Goal: Information Seeking & Learning: Check status

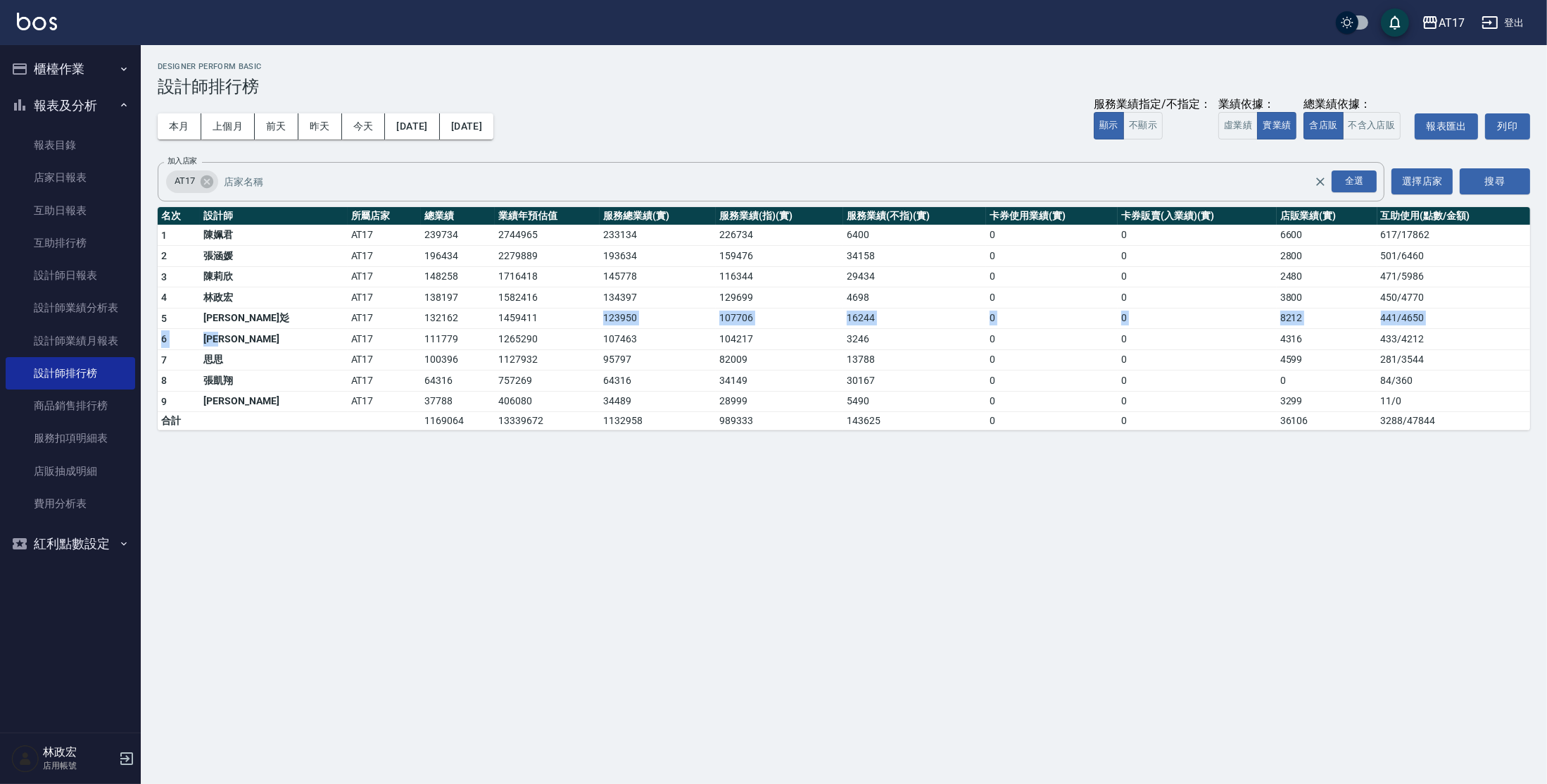
drag, startPoint x: 235, startPoint y: 337, endPoint x: 517, endPoint y: 327, distance: 281.8
click at [517, 327] on tbody "1 [PERSON_NAME]AT17 239734 2744965 233134 226734 6400 0 0 6600 617 / 17862 2 [P…" at bounding box center [844, 328] width 1373 height 206
click at [517, 339] on td "1265290" at bounding box center [547, 339] width 105 height 21
click at [111, 270] on link "設計師日報表" at bounding box center [71, 275] width 130 height 32
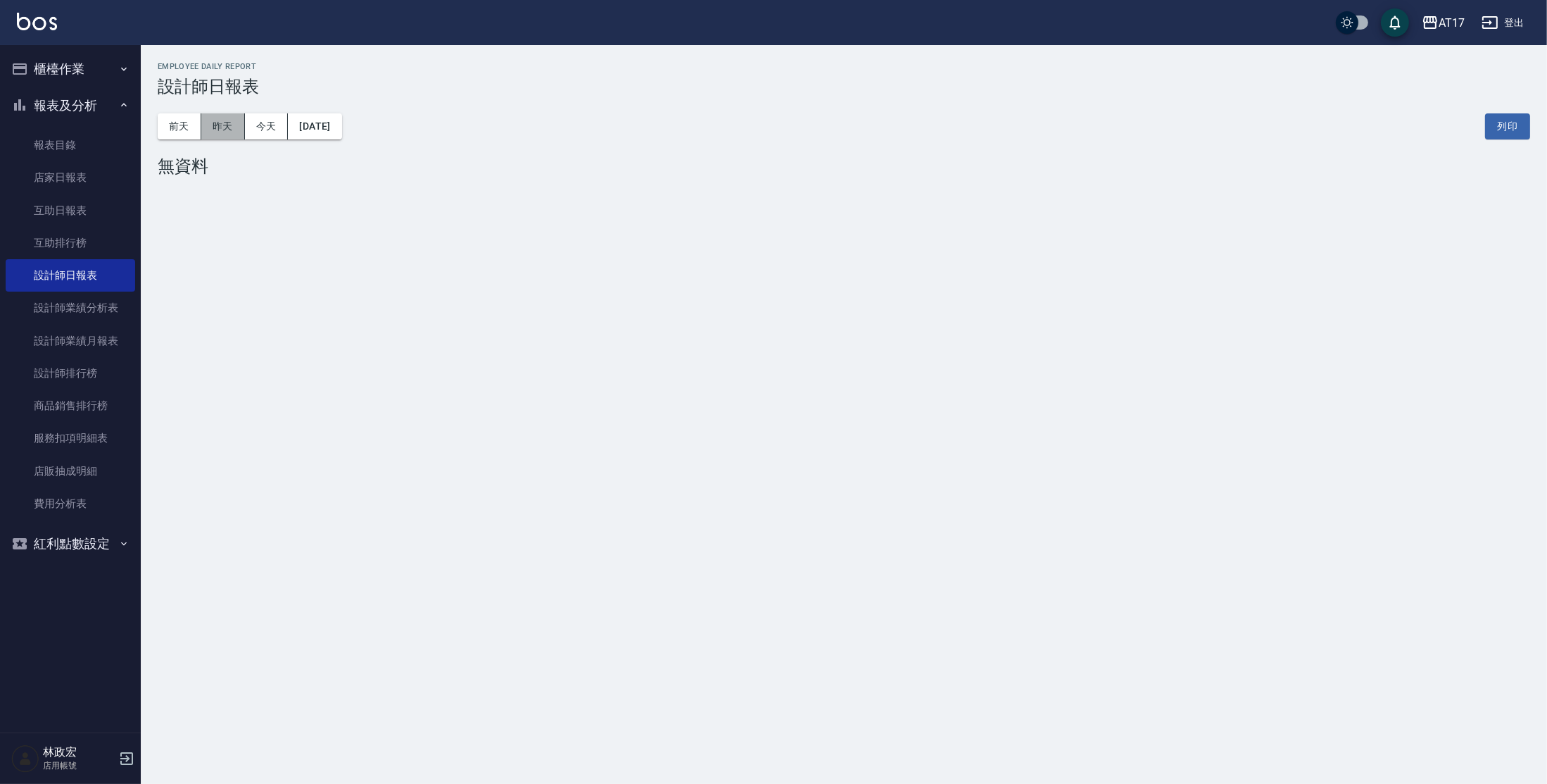
click at [222, 122] on button "昨天" at bounding box center [223, 126] width 44 height 26
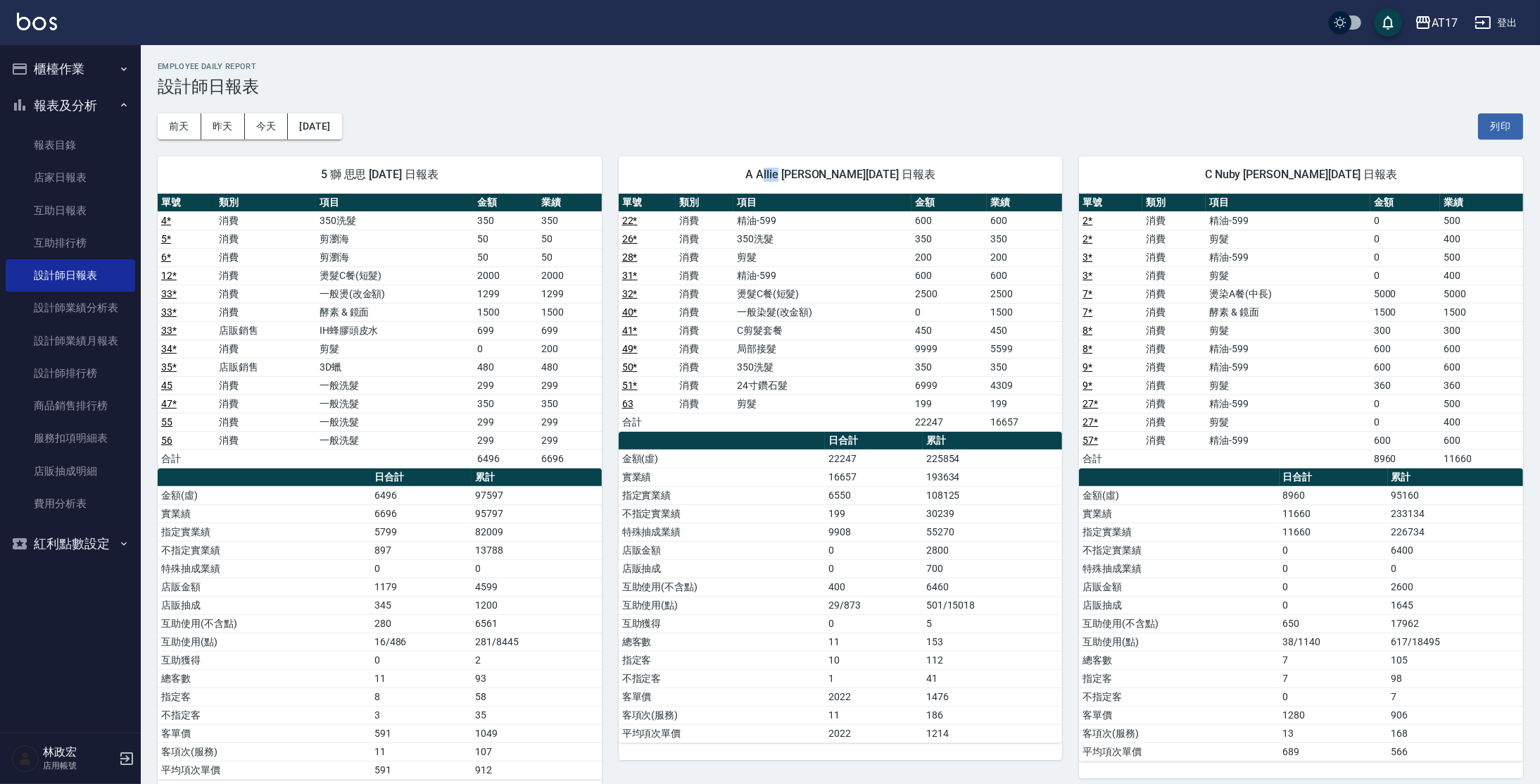
drag, startPoint x: 776, startPoint y: 175, endPoint x: 788, endPoint y: 172, distance: 12.3
click at [788, 172] on span "A Allie [PERSON_NAME][DATE] 日報表" at bounding box center [841, 175] width 410 height 14
click at [836, 86] on h3 "設計師日報表" at bounding box center [841, 87] width 1366 height 20
drag, startPoint x: 767, startPoint y: 177, endPoint x: 783, endPoint y: 174, distance: 15.7
click at [783, 174] on span "A Allie [PERSON_NAME][DATE] 日報表" at bounding box center [841, 175] width 410 height 14
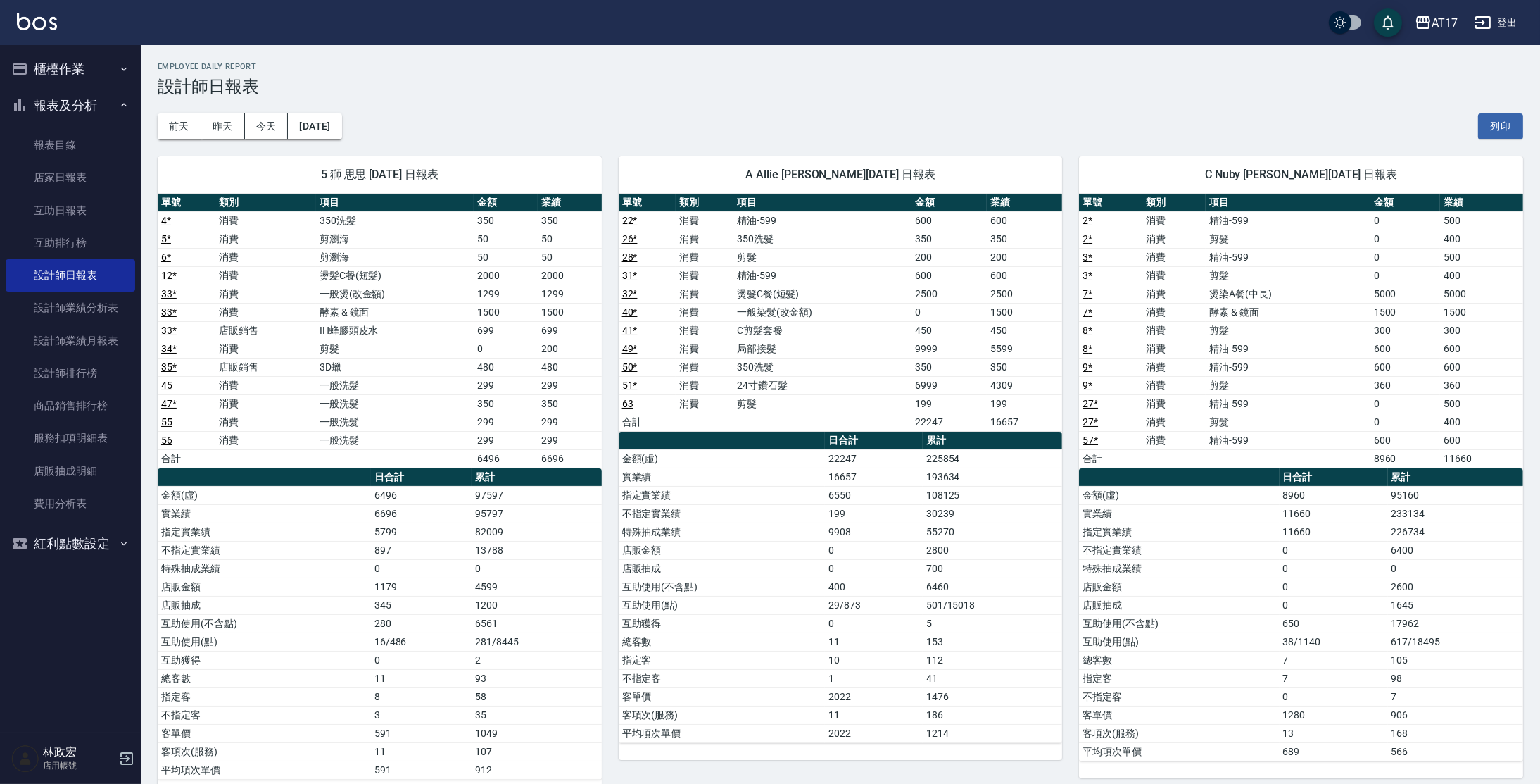
click at [866, 95] on h3 "設計師日報表" at bounding box center [841, 87] width 1366 height 20
click at [108, 329] on link "設計師業績月報表" at bounding box center [71, 341] width 130 height 32
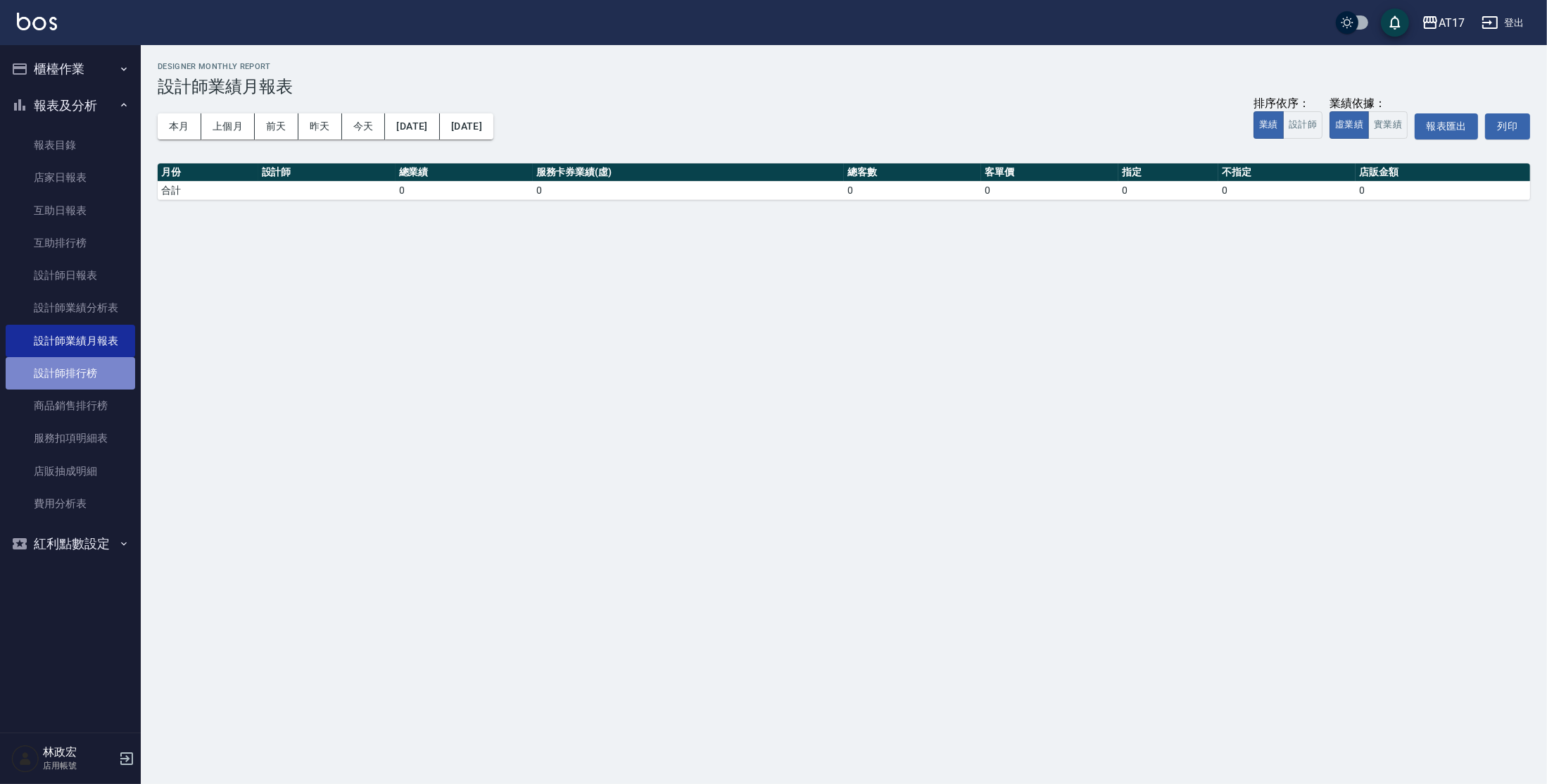
click at [70, 372] on link "設計師排行榜" at bounding box center [71, 373] width 130 height 32
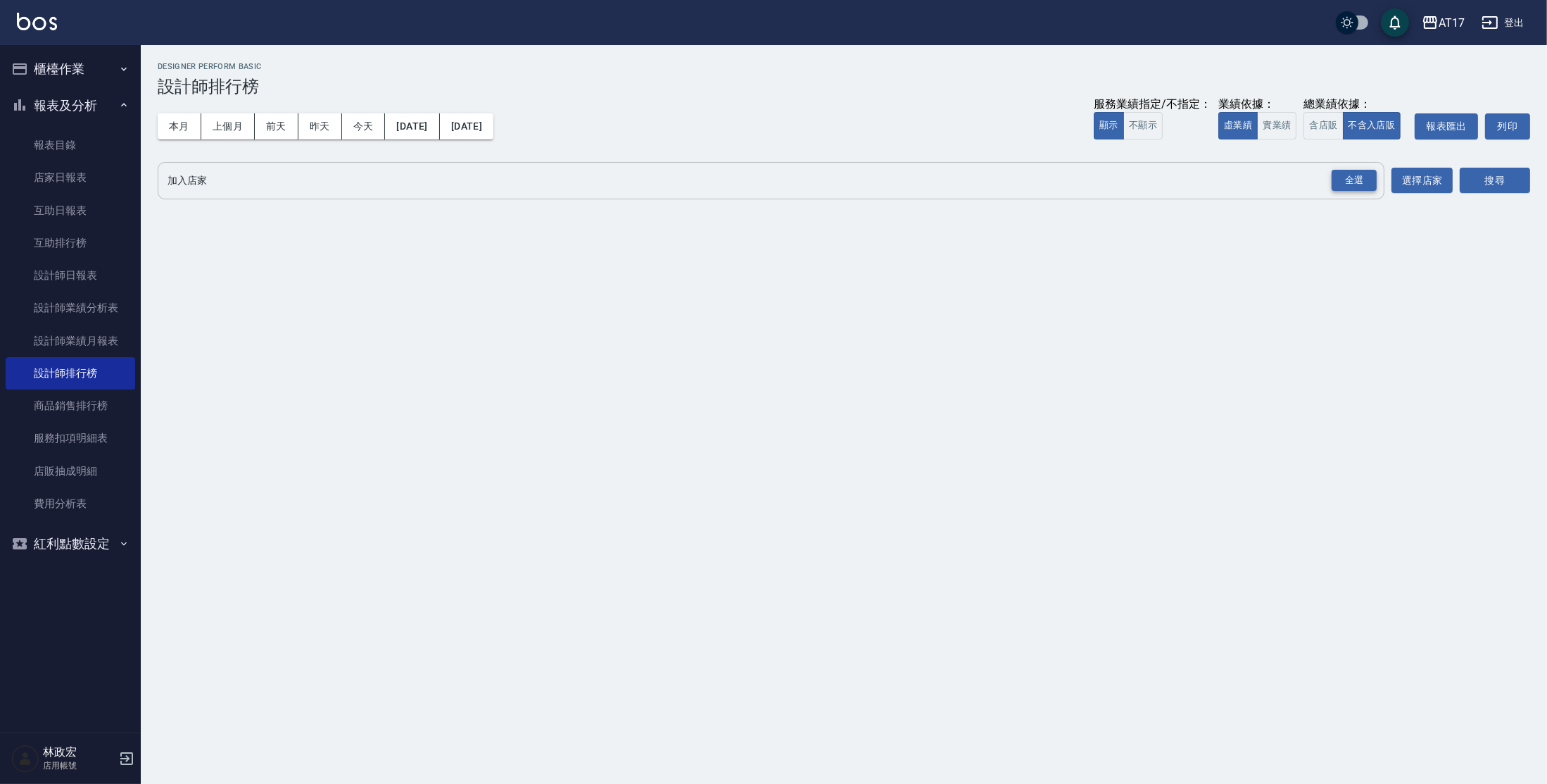
click at [1368, 183] on div "全選" at bounding box center [1354, 181] width 45 height 22
click at [1481, 173] on button "搜尋" at bounding box center [1495, 181] width 70 height 26
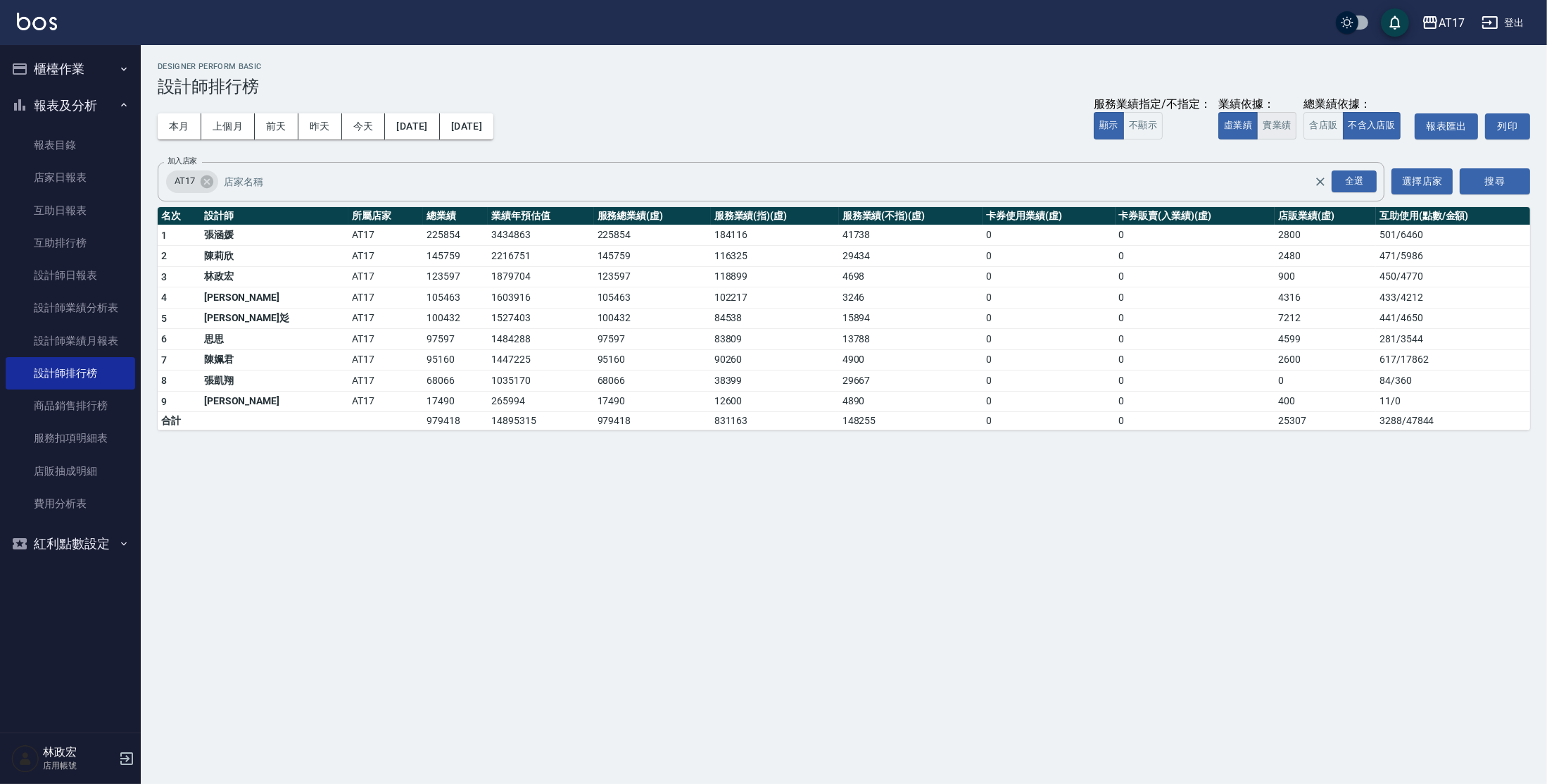
click at [1286, 123] on button "實業績" at bounding box center [1276, 125] width 39 height 27
click at [191, 126] on button "本月" at bounding box center [180, 126] width 44 height 26
click at [181, 122] on button "本月" at bounding box center [180, 126] width 44 height 26
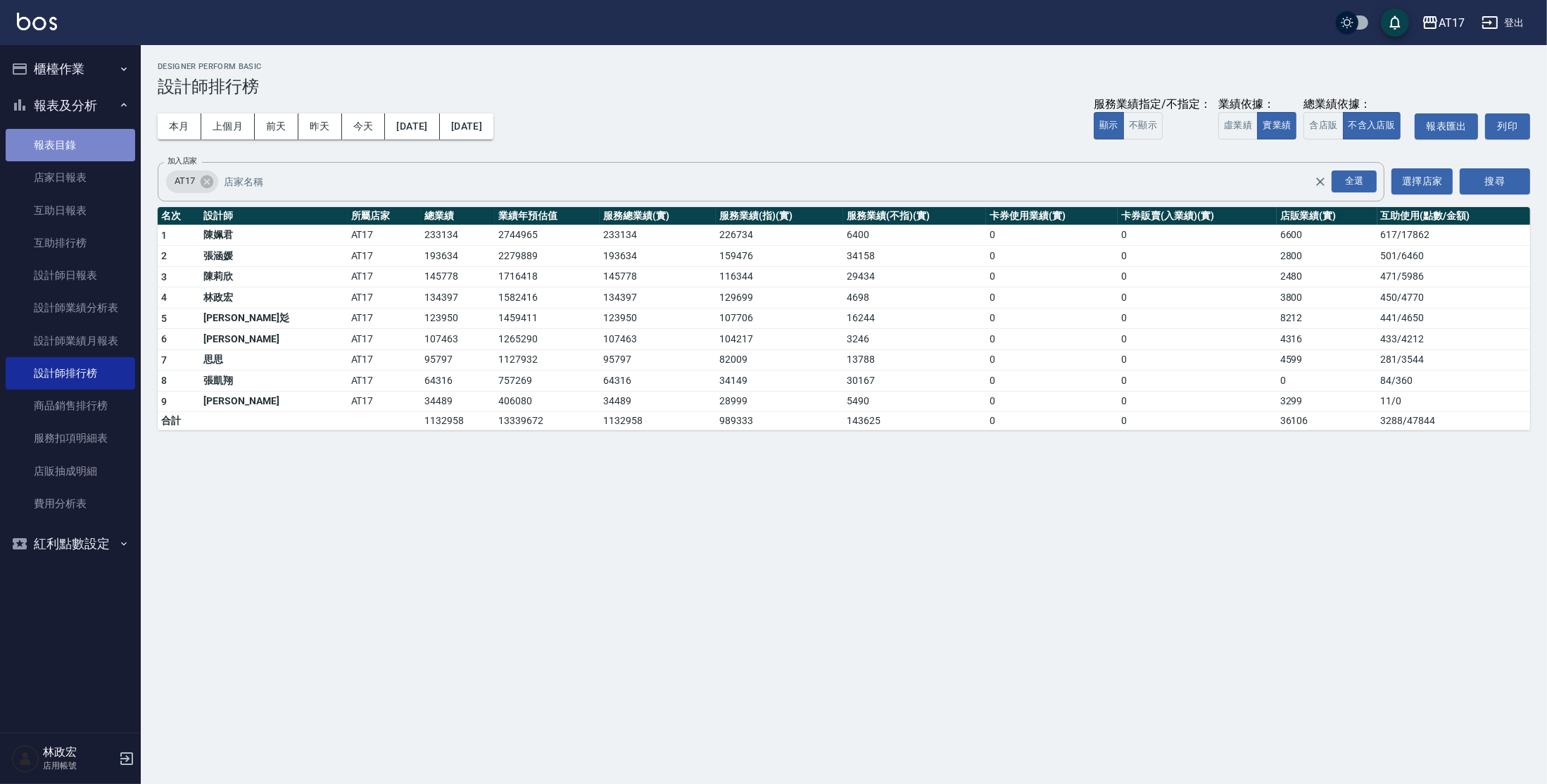
click at [51, 155] on link "報表目錄" at bounding box center [71, 145] width 130 height 32
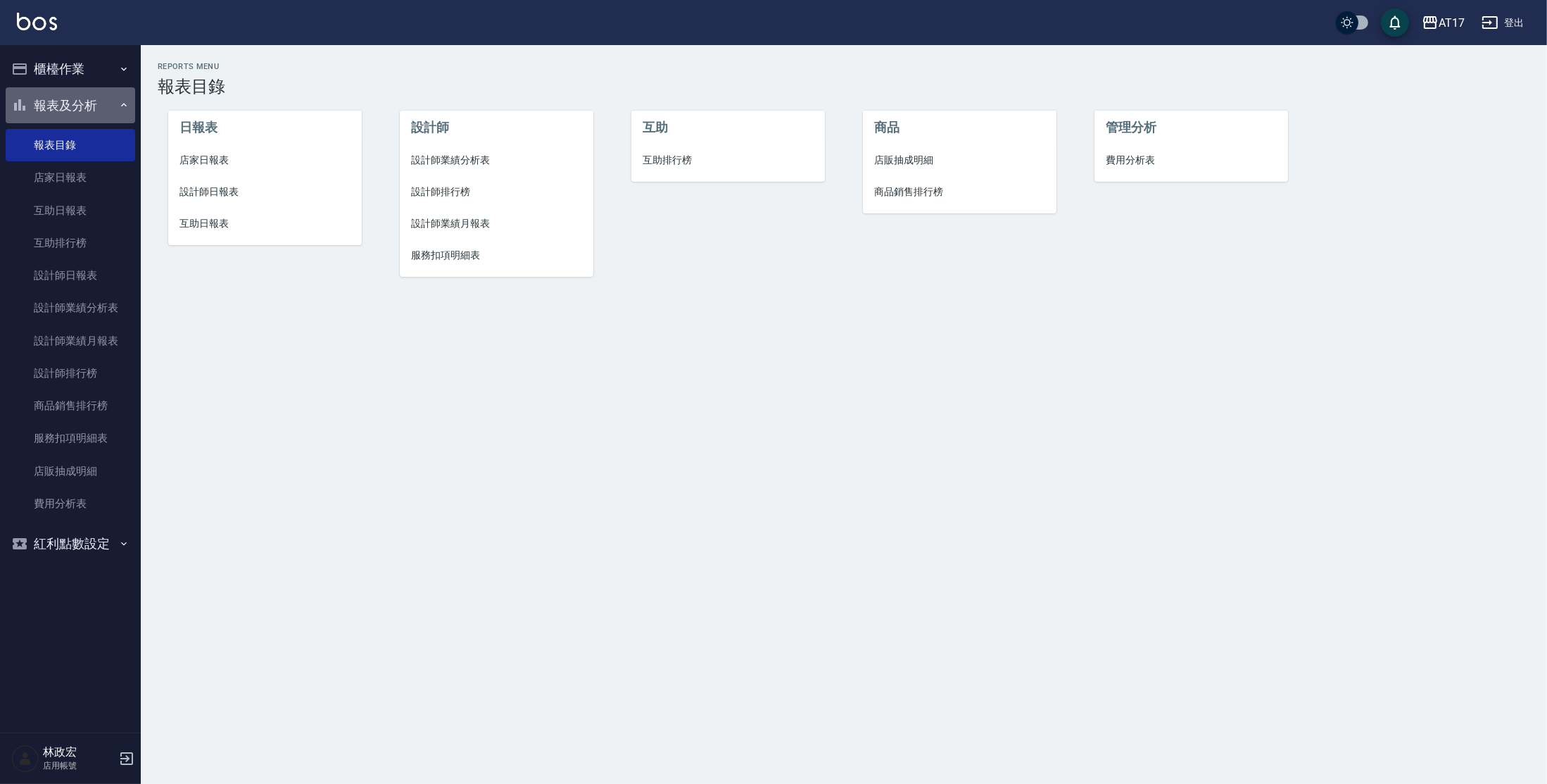
click at [78, 99] on button "報表及分析" at bounding box center [71, 105] width 130 height 37
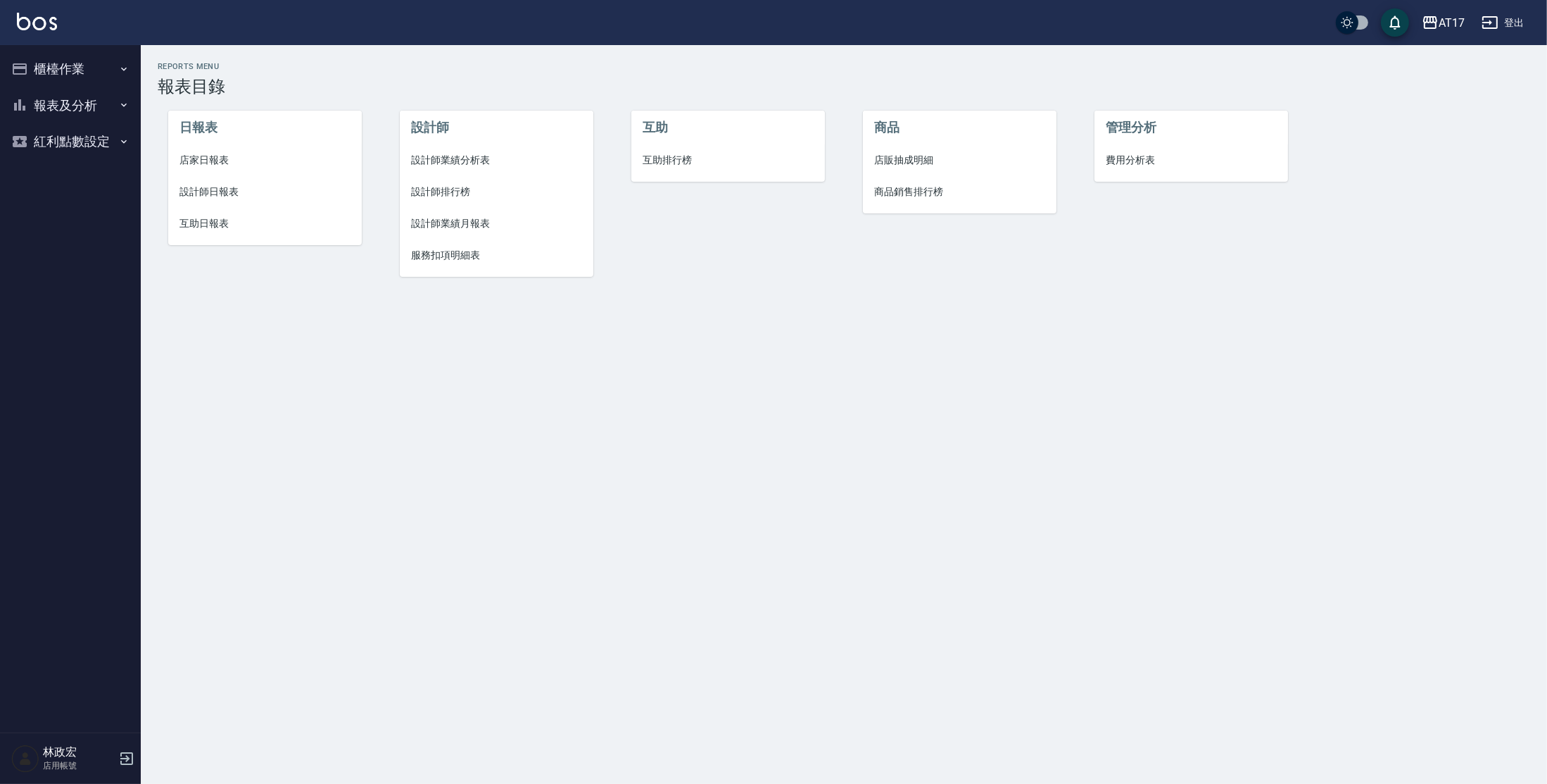
click at [120, 104] on icon "button" at bounding box center [123, 104] width 11 height 11
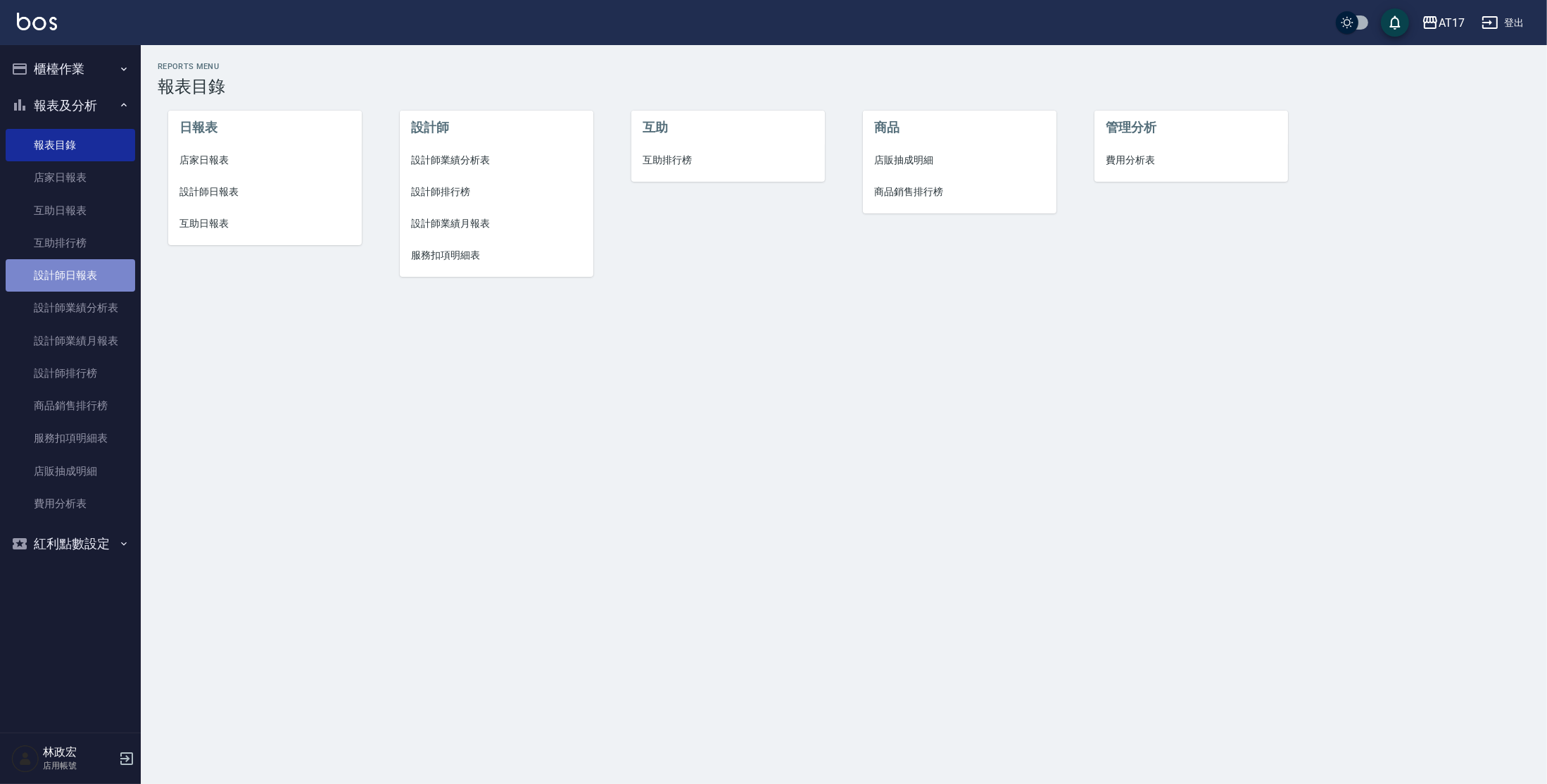
click at [112, 282] on link "設計師日報表" at bounding box center [71, 275] width 130 height 32
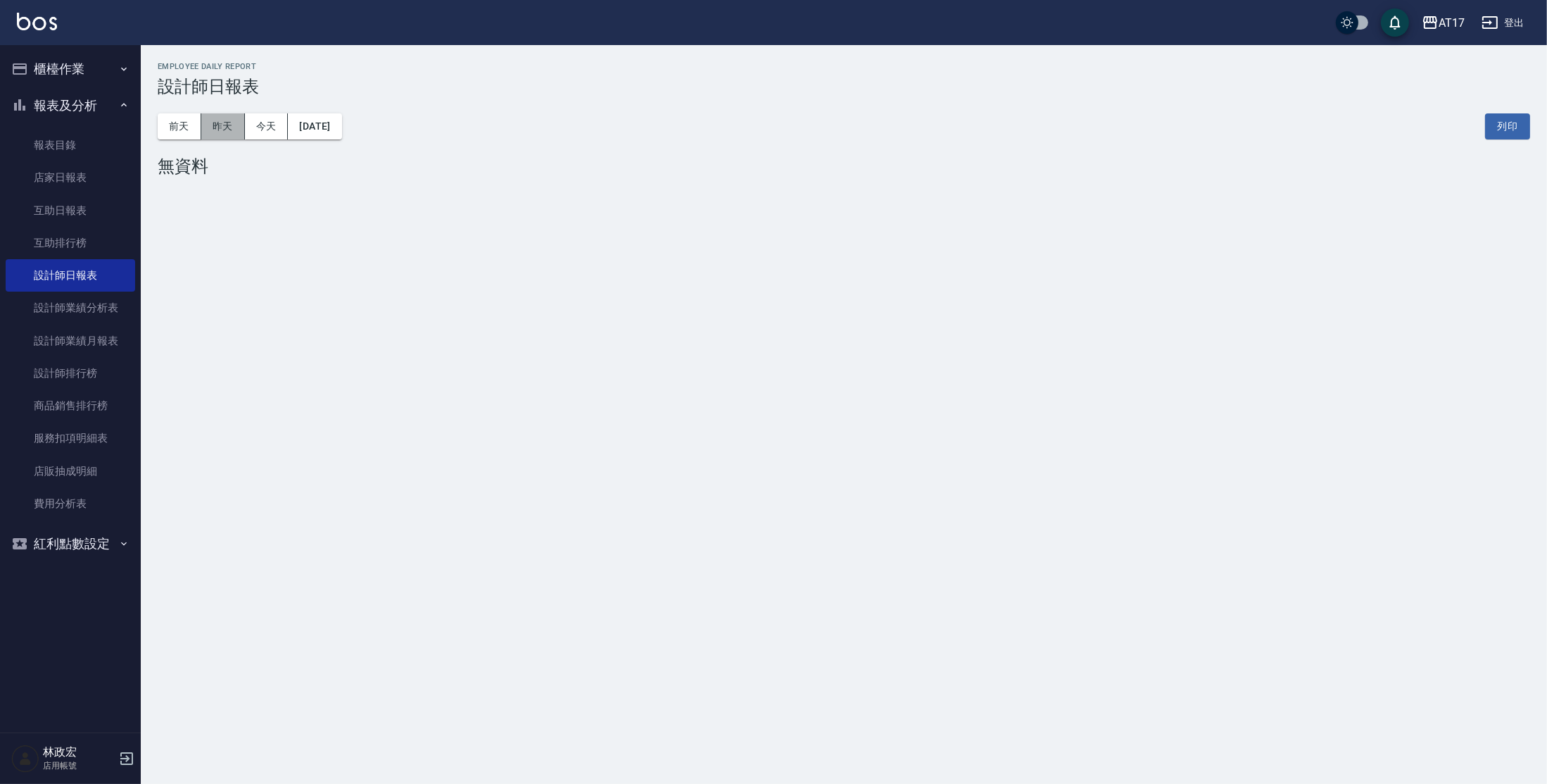
click at [237, 130] on button "昨天" at bounding box center [223, 126] width 44 height 26
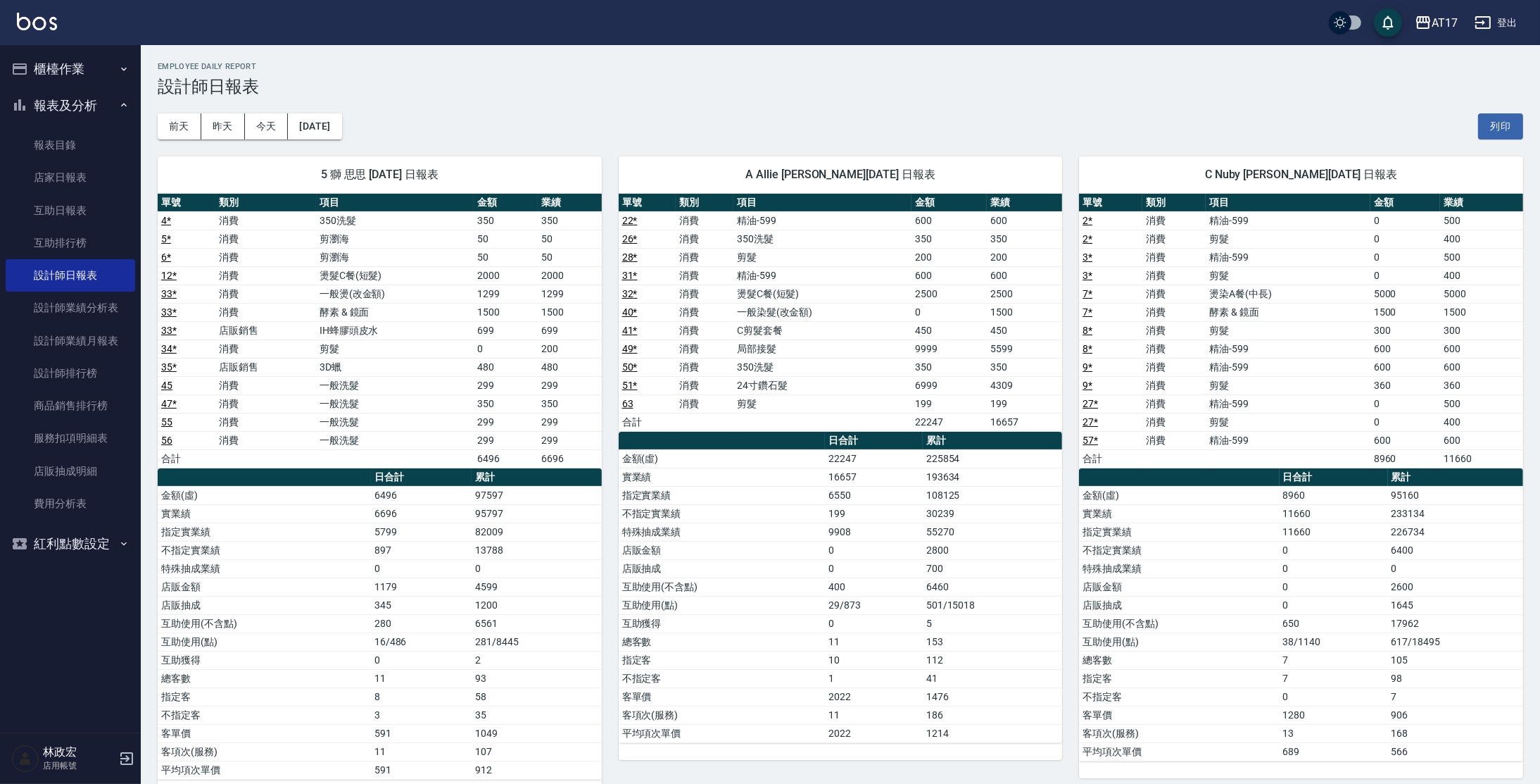
scroll to position [2, 0]
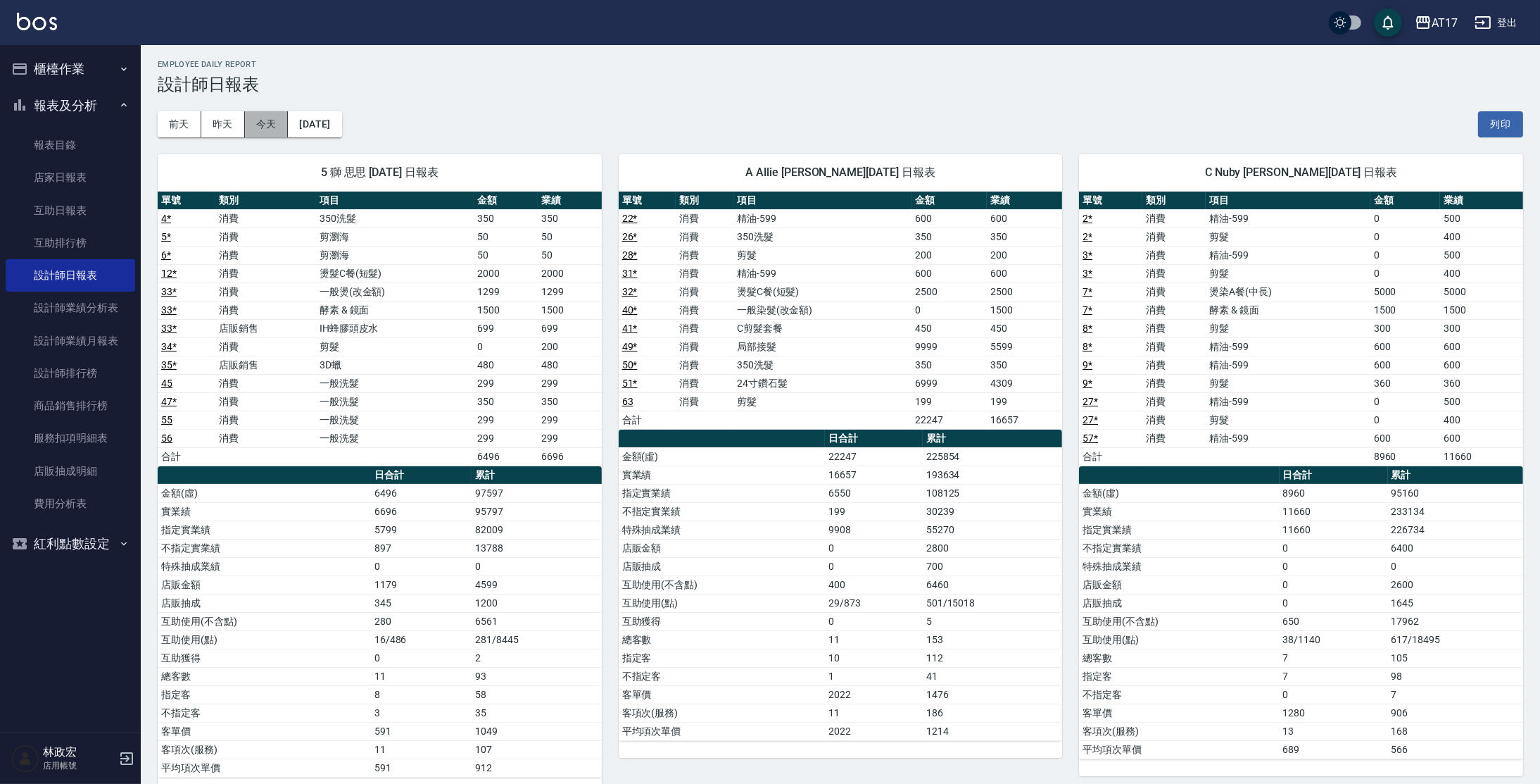
click at [271, 123] on button "今天" at bounding box center [267, 124] width 44 height 26
